Goal: Find specific page/section: Find specific page/section

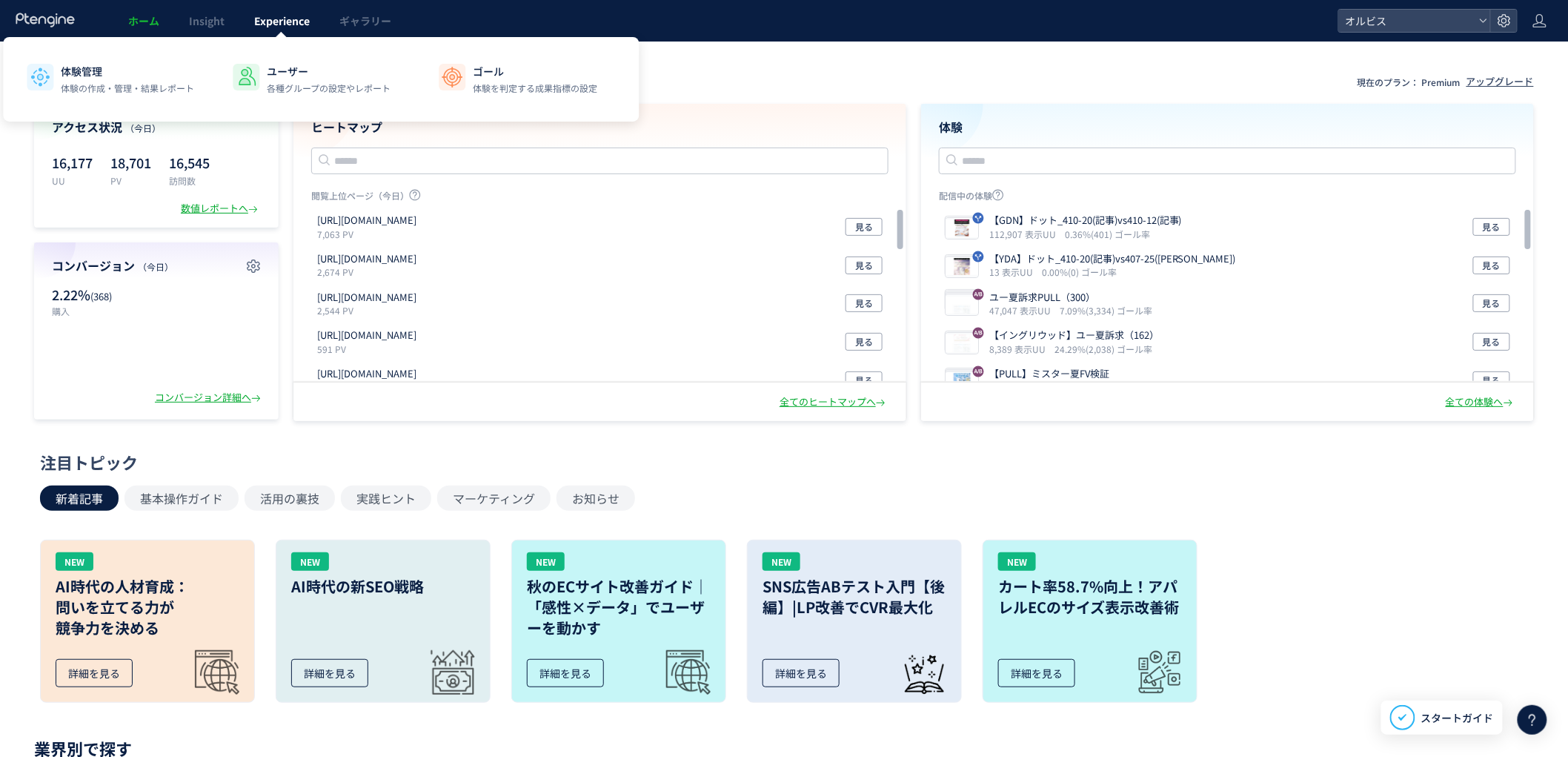
click at [273, 19] on span "Experience" at bounding box center [282, 20] width 56 height 15
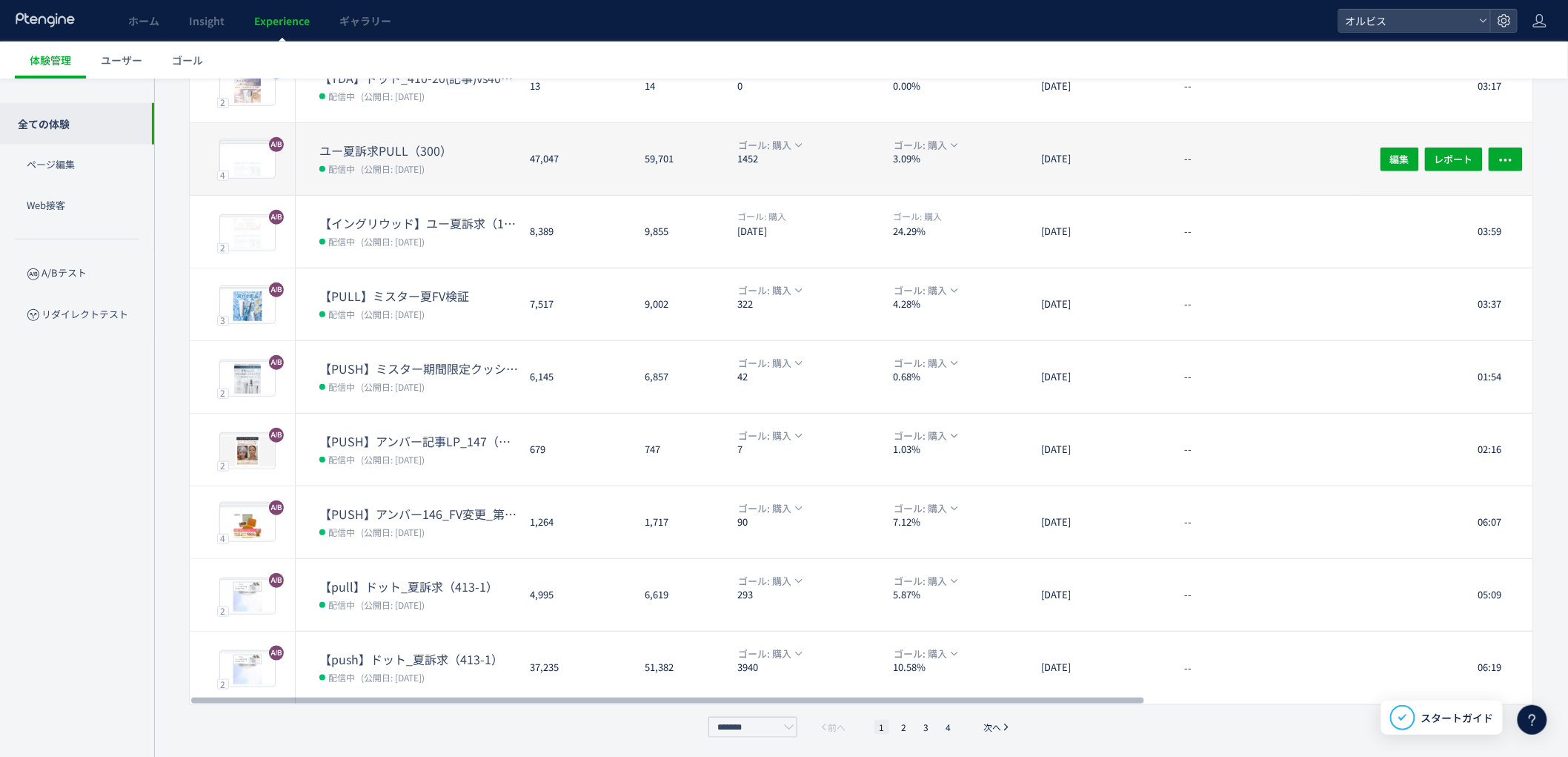
scroll to position [266, 0]
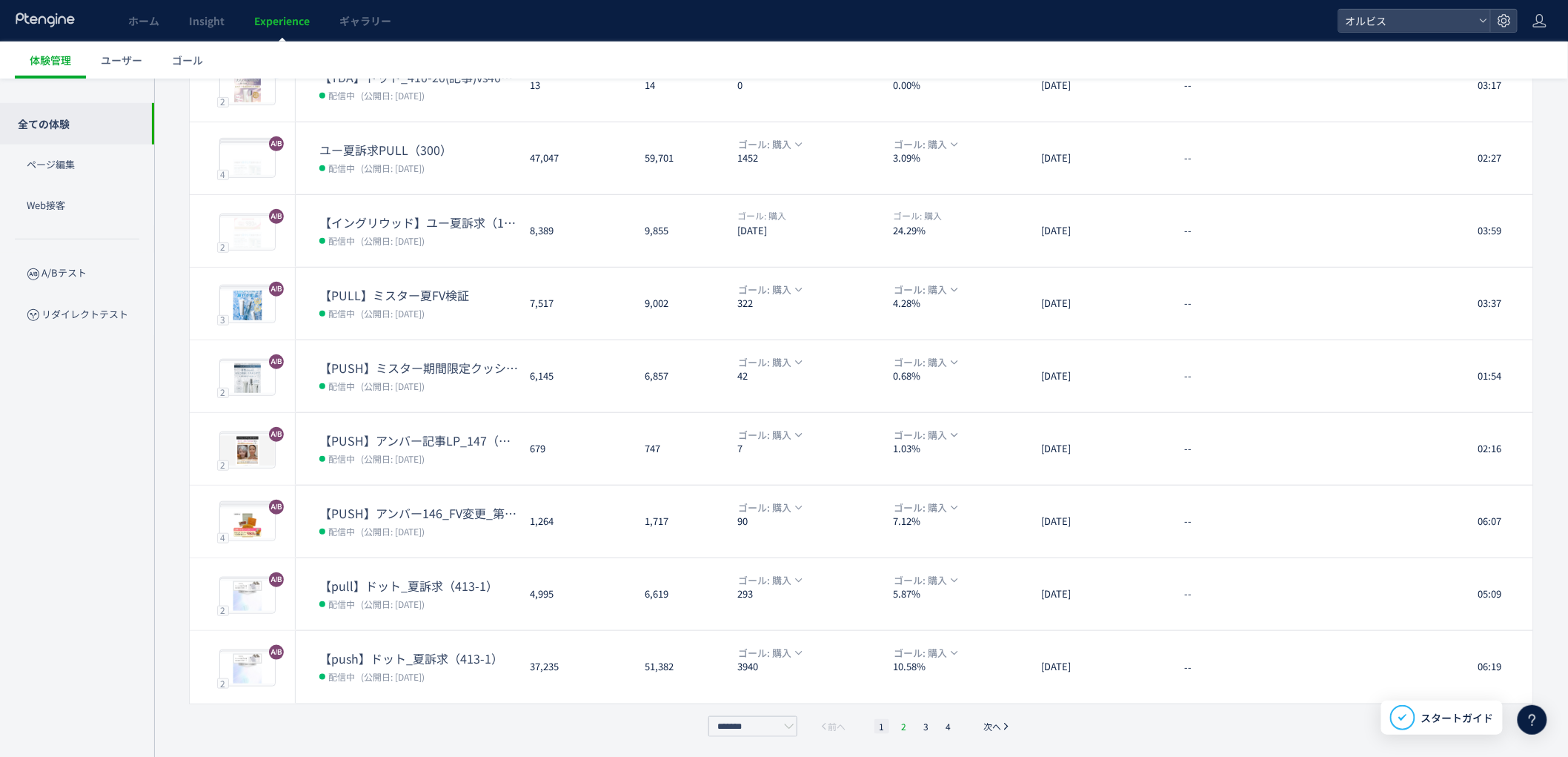
click at [902, 727] on div "******* 前へ 1 2 3 4 次へ" at bounding box center [862, 726] width 315 height 21
click at [902, 727] on li "2" at bounding box center [904, 726] width 15 height 15
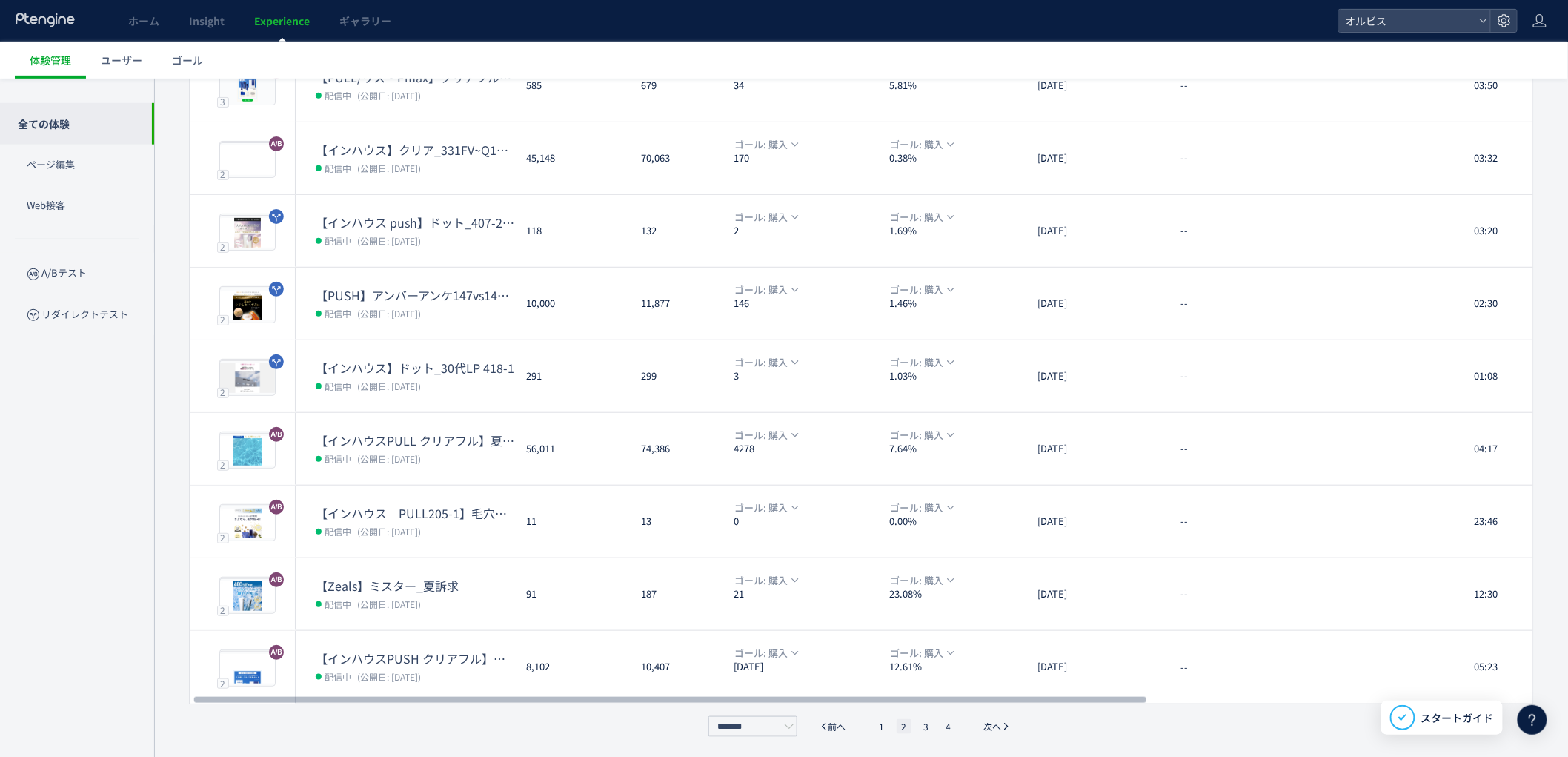
scroll to position [0, 0]
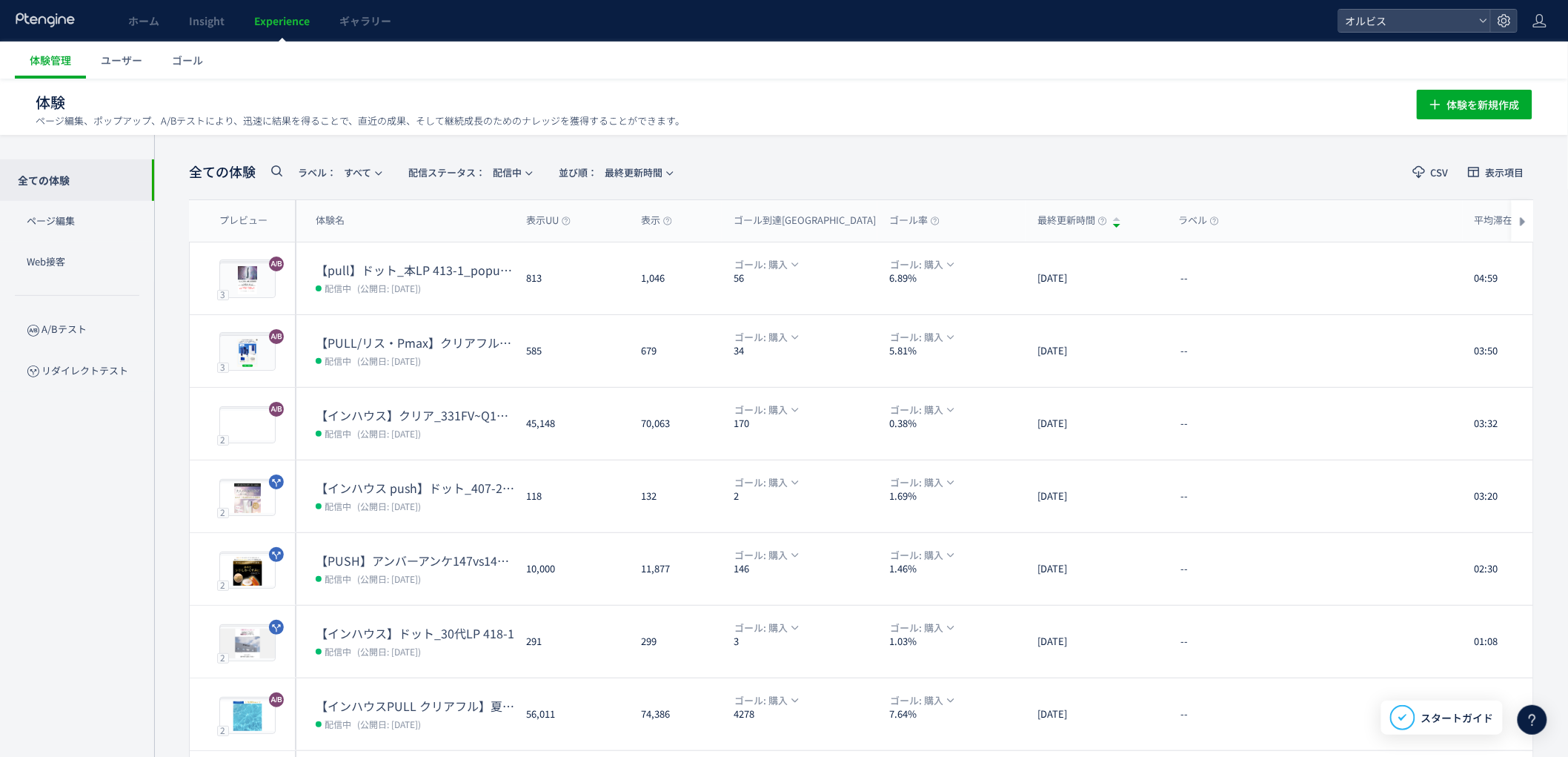
click at [272, 165] on icon at bounding box center [277, 170] width 18 height 18
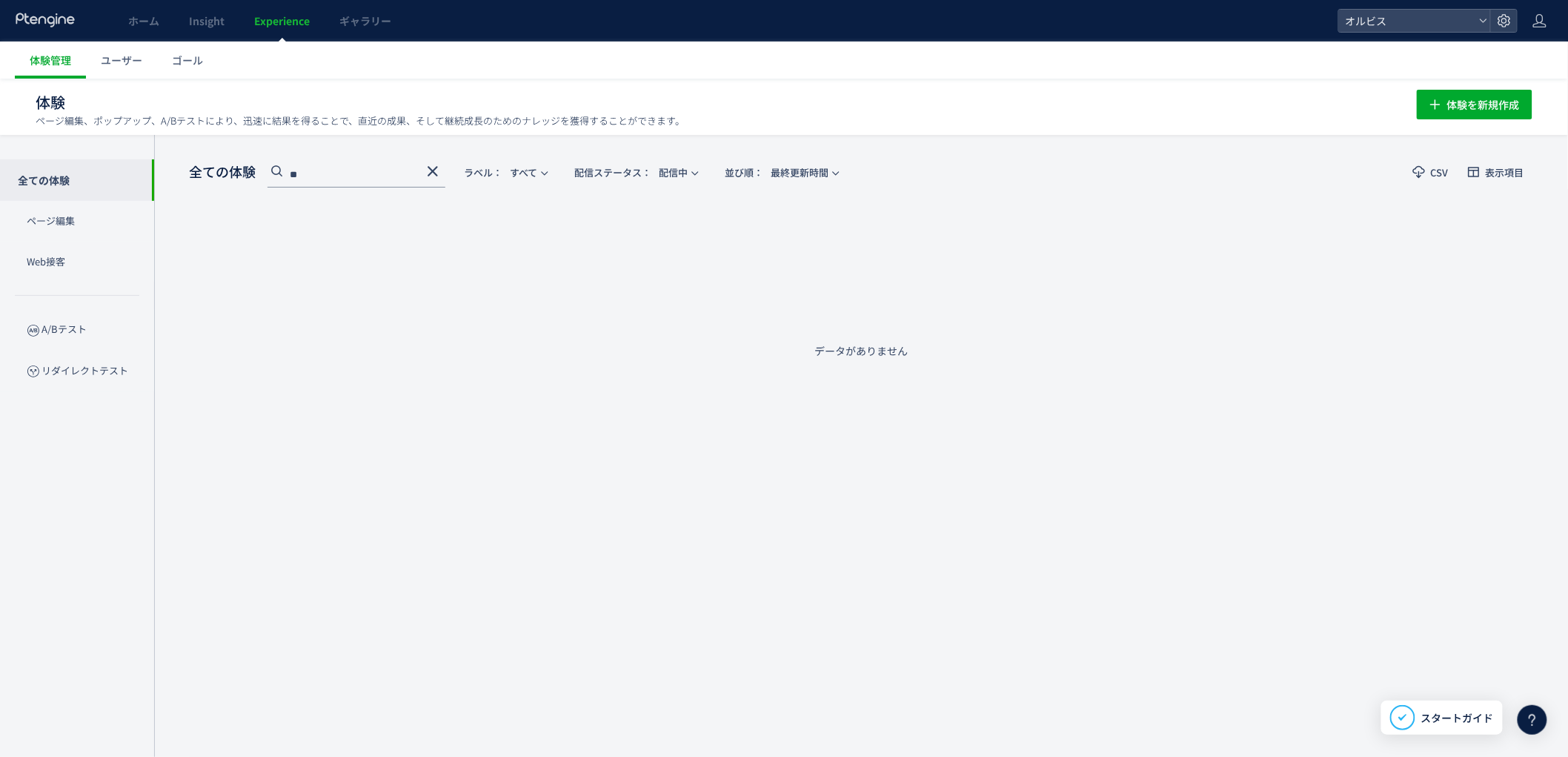
type input "*"
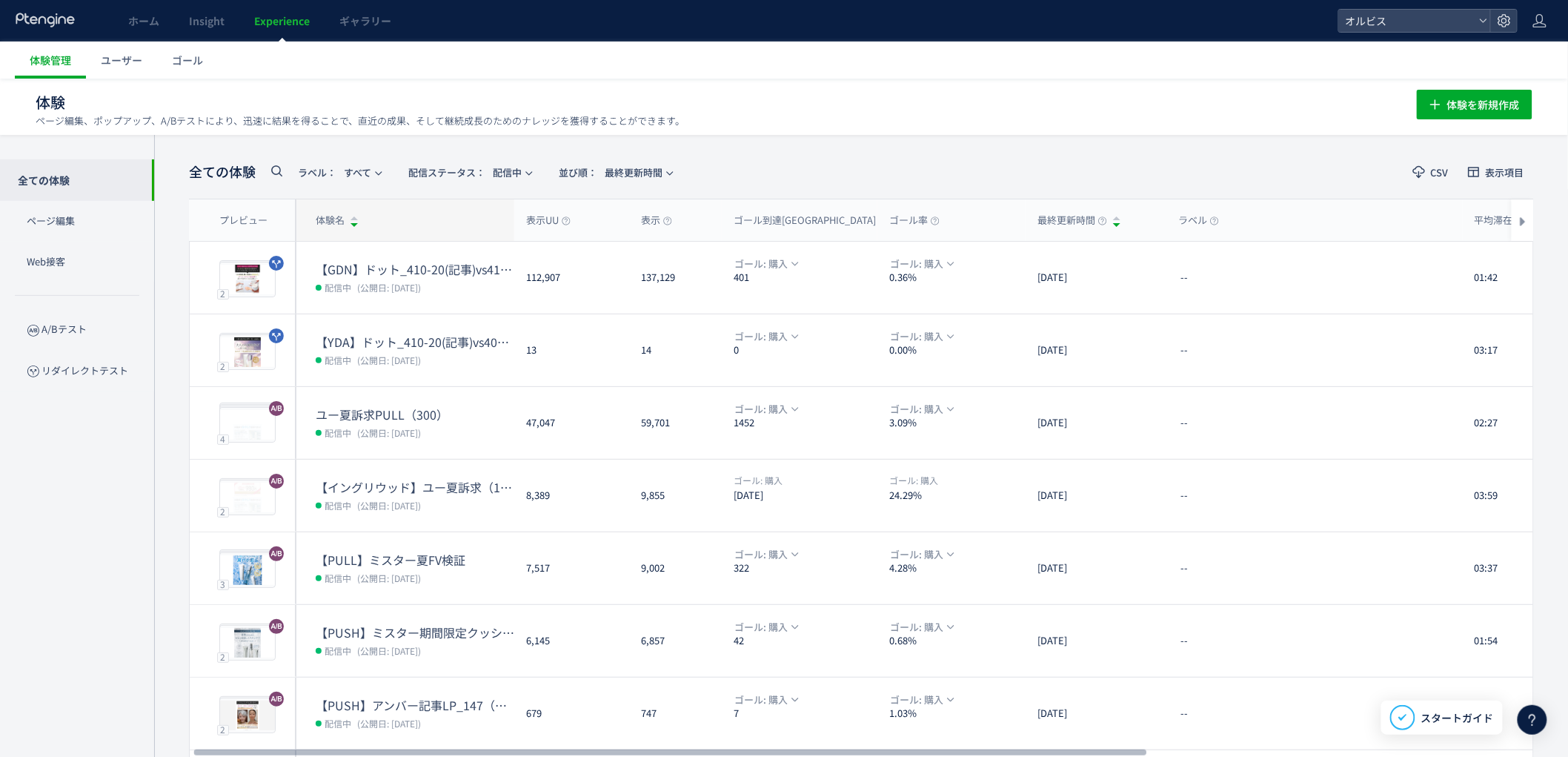
scroll to position [0, 9]
type input "**"
click at [269, 168] on span at bounding box center [277, 173] width 18 height 25
click at [278, 169] on icon at bounding box center [277, 170] width 18 height 18
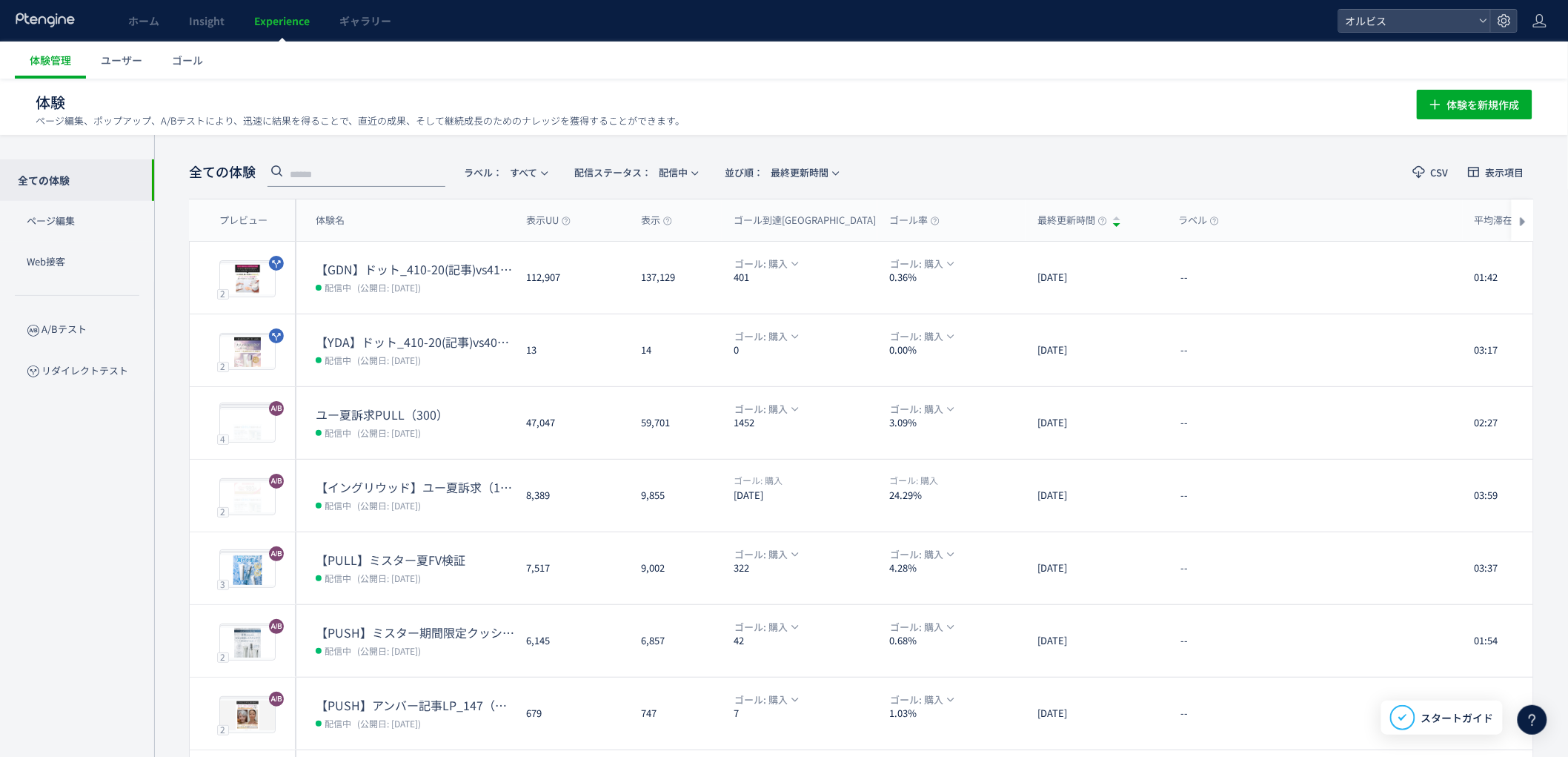
click at [327, 171] on input "text" at bounding box center [356, 176] width 178 height 24
type input "*"
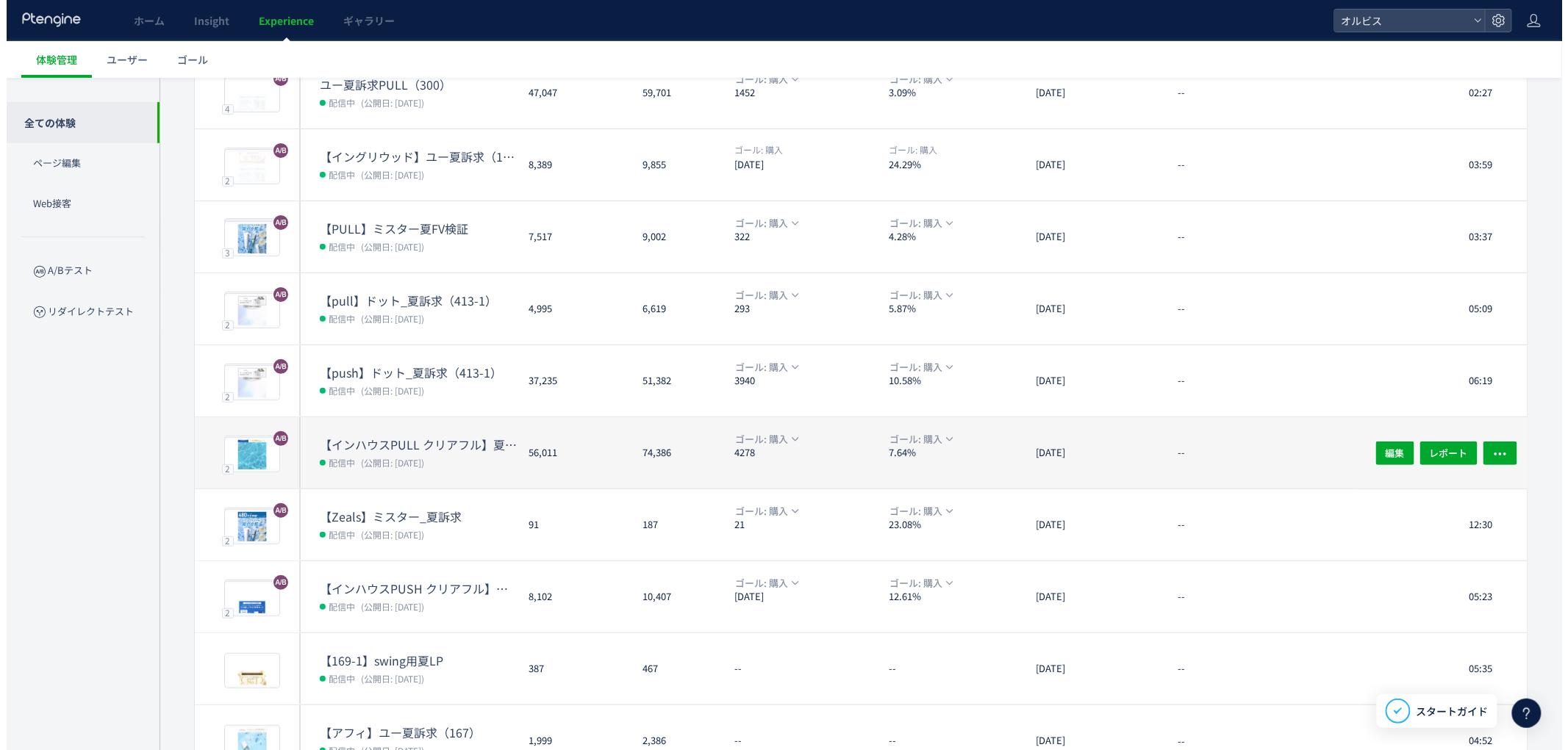
scroll to position [217, 0]
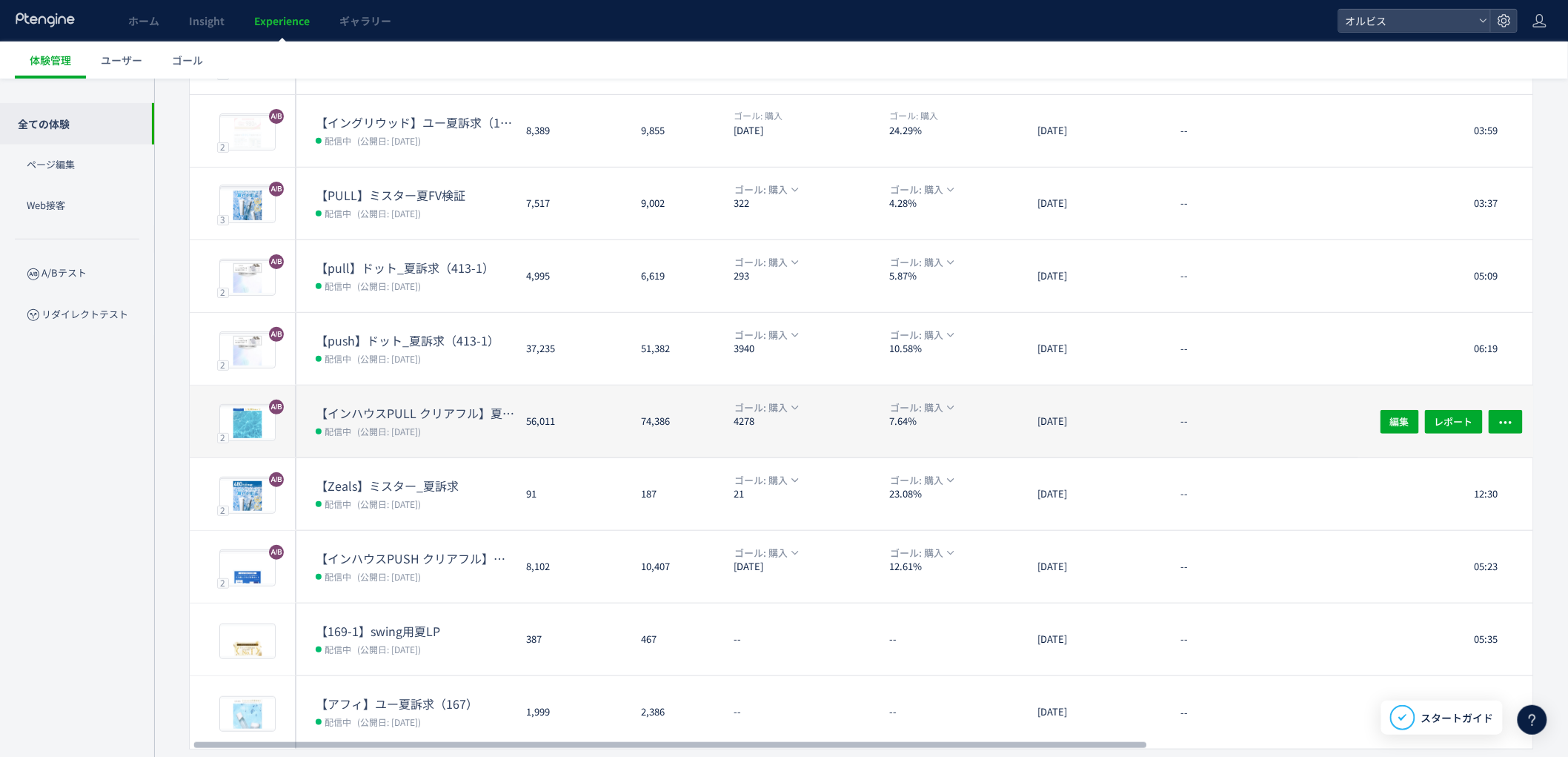
click at [457, 412] on dt "【インハウスPULL クリアフル】夏訴求　205" at bounding box center [415, 413] width 199 height 17
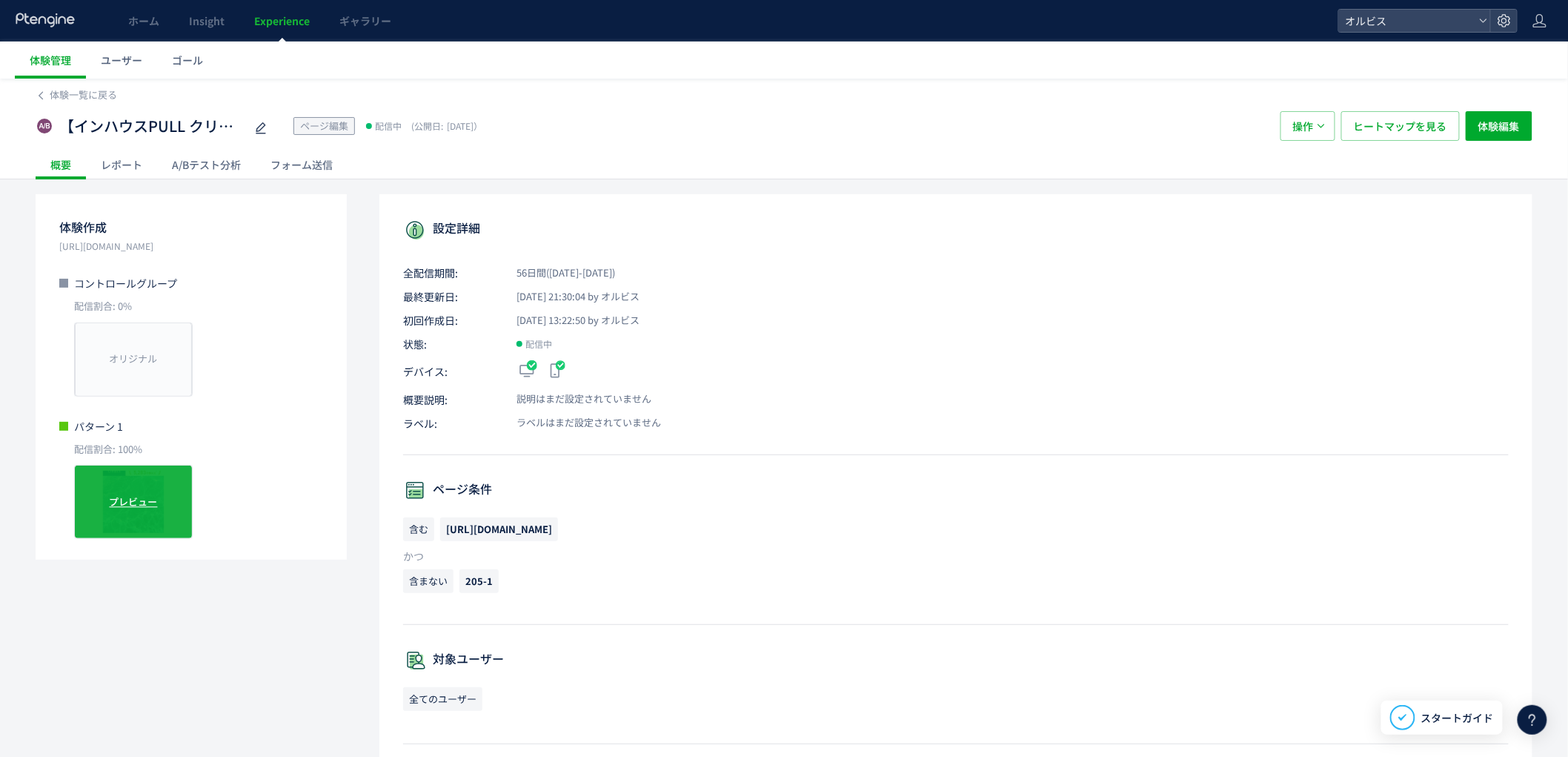
click at [137, 495] on span "プレビュー" at bounding box center [133, 502] width 48 height 14
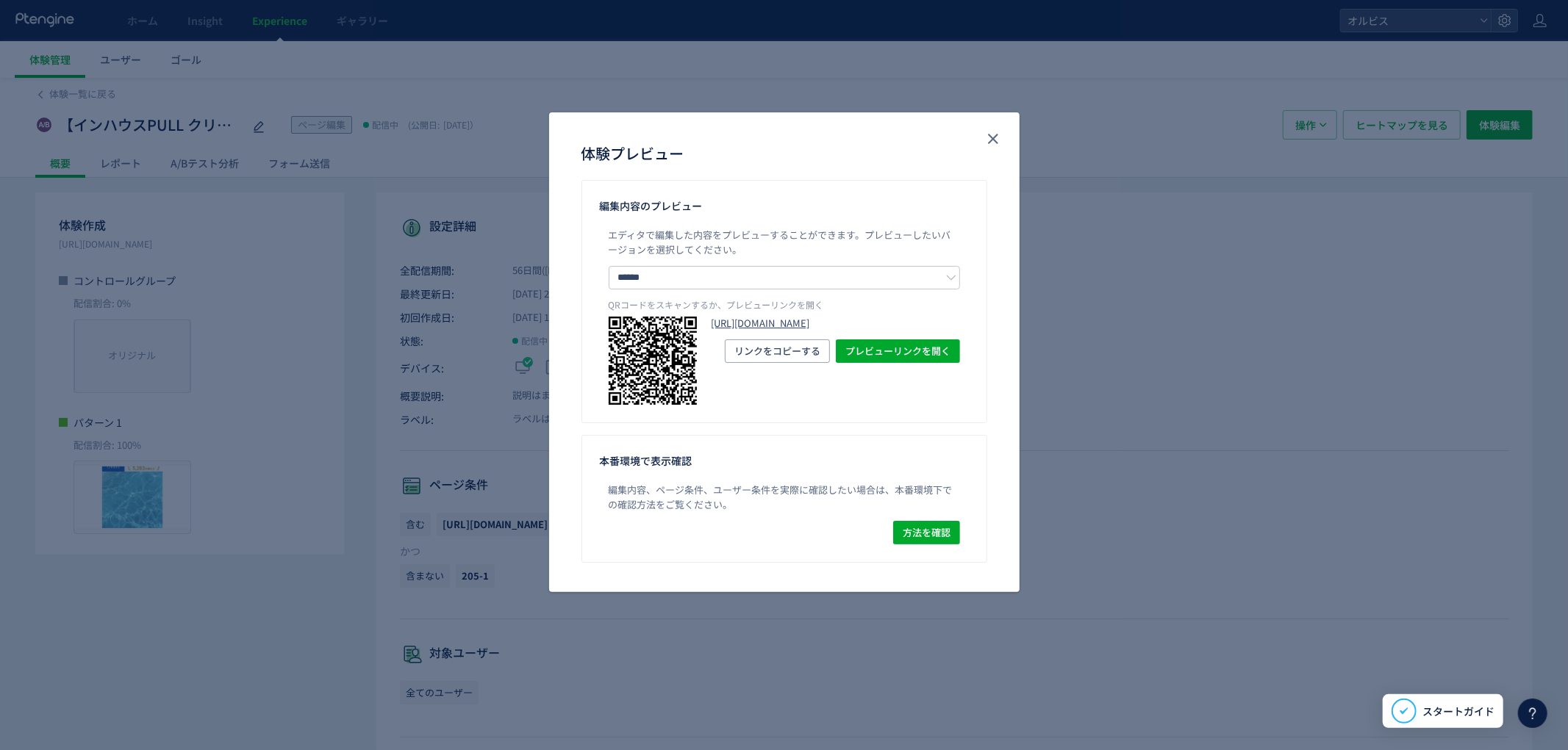
click at [790, 331] on link "[URL][DOMAIN_NAME]" at bounding box center [836, 324] width 249 height 14
click at [1000, 137] on icon "close" at bounding box center [993, 139] width 18 height 18
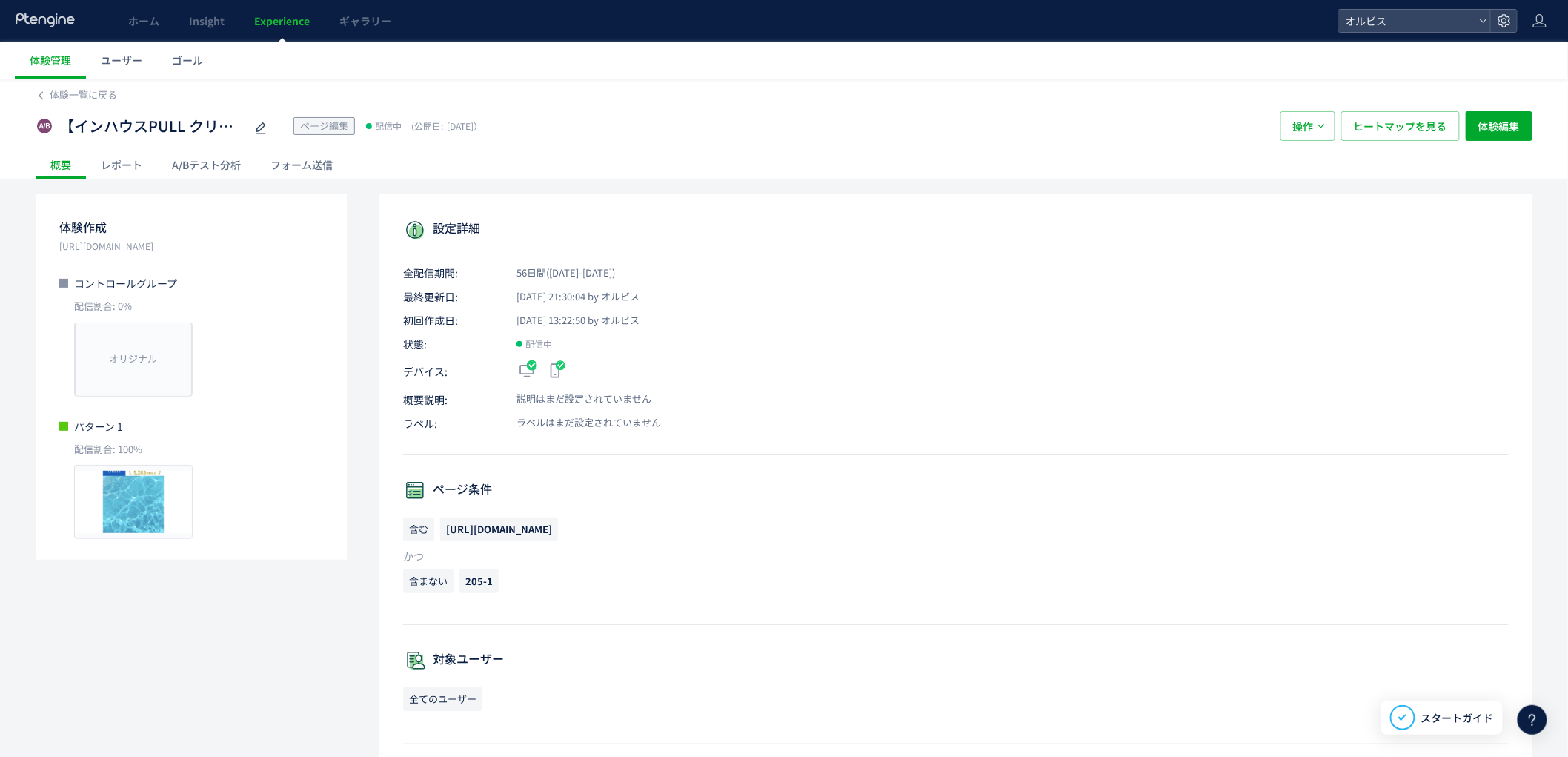
click at [278, 8] on link "Experience" at bounding box center [282, 21] width 86 height 42
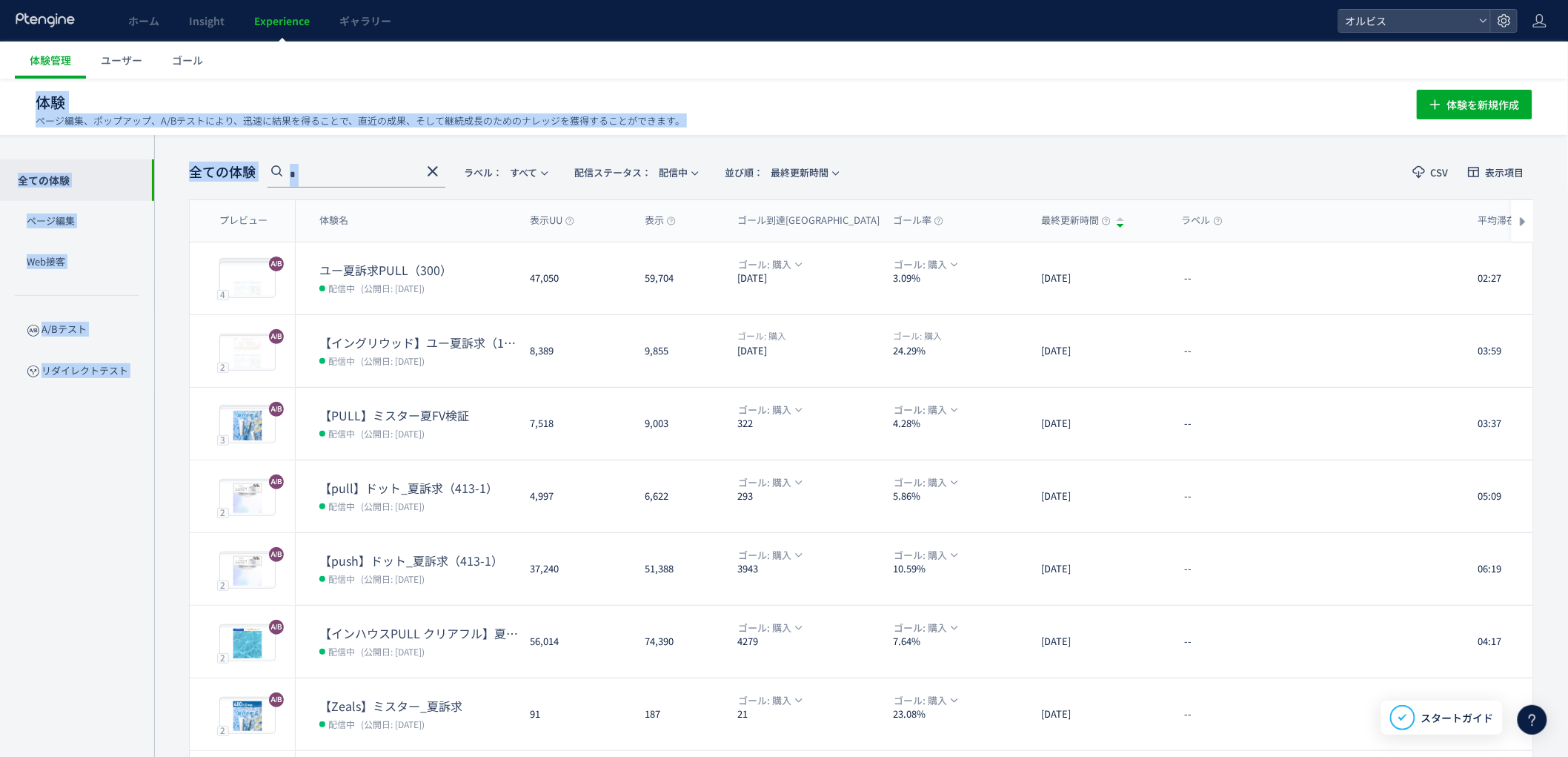
drag, startPoint x: 484, startPoint y: 51, endPoint x: 431, endPoint y: 171, distance: 131.2
click at [431, 171] on div "ホーム Insight Experience ギャラリー オルビス 体験管理 ユーザー ゴール 体験 ページ編集、ポップアップ、A/Bテストにより、迅速に結果…" at bounding box center [784, 512] width 1568 height 1025
click at [431, 171] on icon at bounding box center [433, 171] width 18 height 18
click at [431, 171] on div "全ての体験 ラベル： すべて 配信ステータス​： 配信中 並び順： 最終更新時間" at bounding box center [518, 172] width 658 height 31
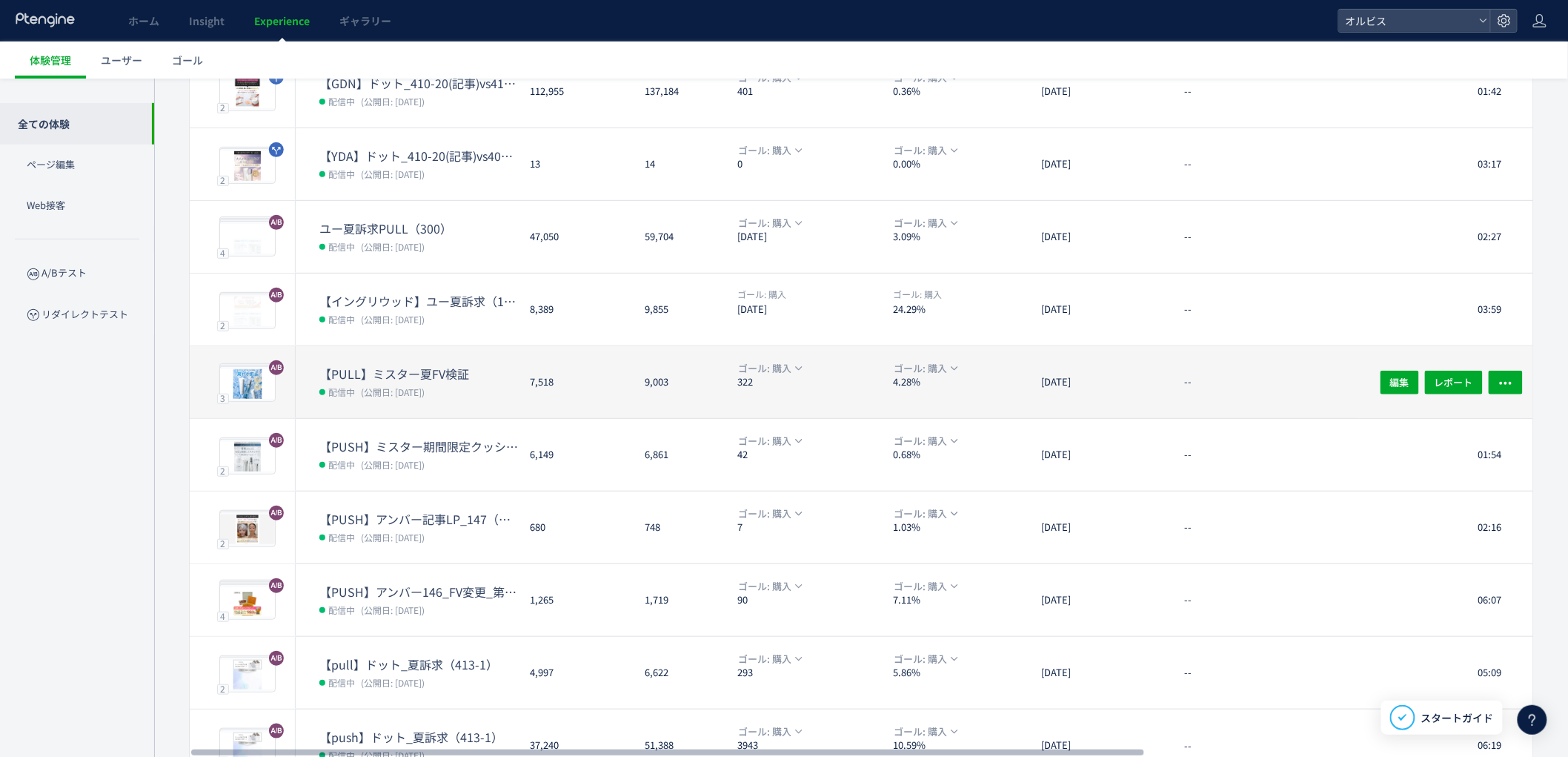
scroll to position [266, 0]
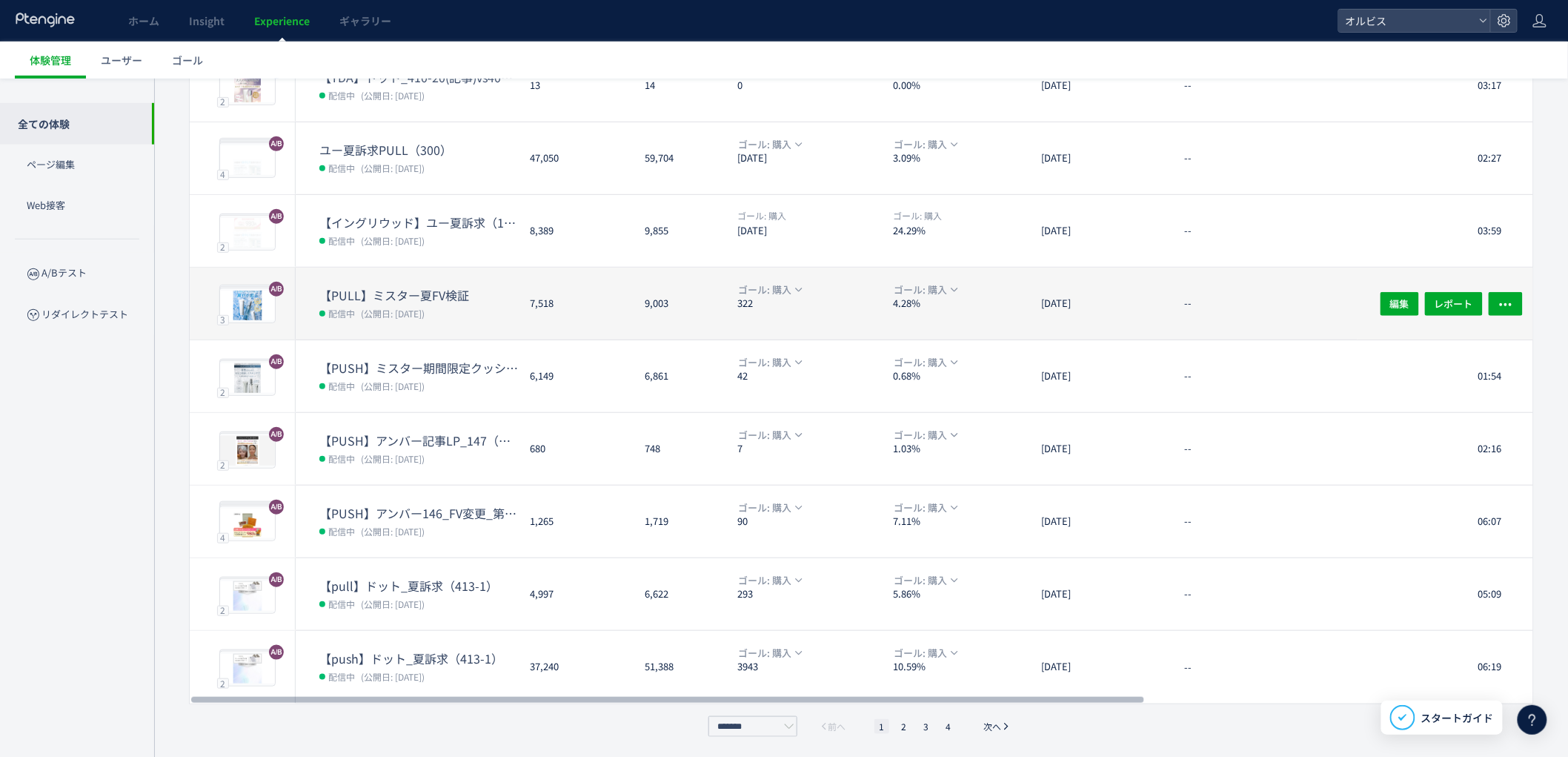
click at [561, 25] on div "ホーム Insight Experience ギャラリー" at bounding box center [669, 21] width 1339 height 42
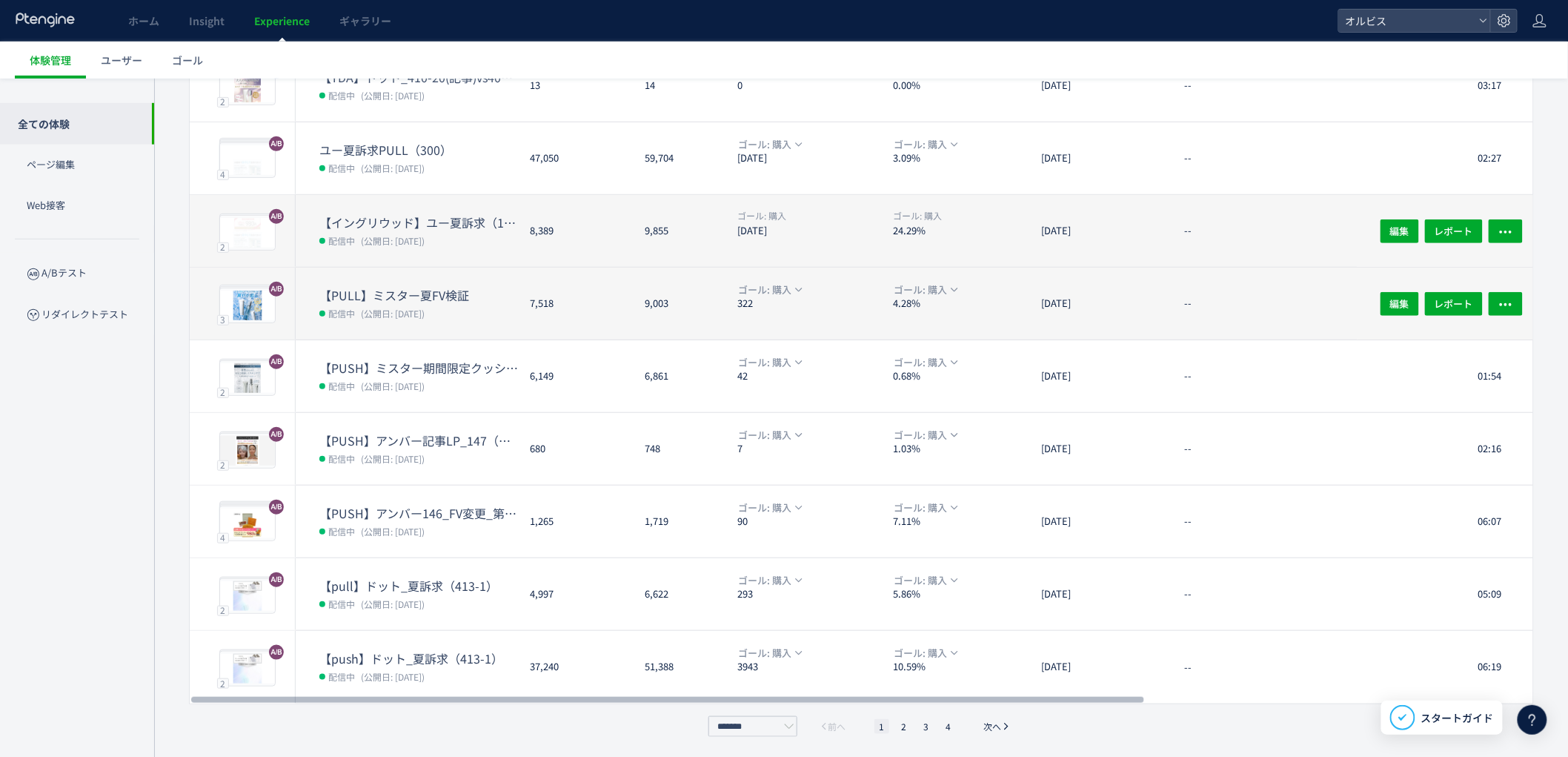
scroll to position [0, 0]
